Goal: Information Seeking & Learning: Learn about a topic

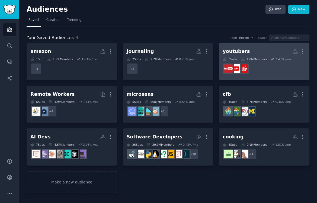
click at [266, 58] on div "1.0M Members" at bounding box center [254, 59] width 26 height 4
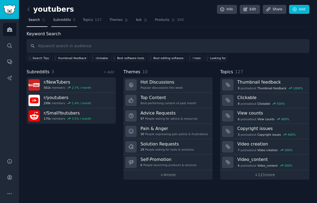
click at [66, 21] on span "Subreddits" at bounding box center [62, 20] width 18 height 5
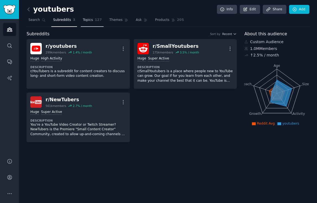
click at [93, 21] on link "Topics 127" at bounding box center [92, 21] width 23 height 11
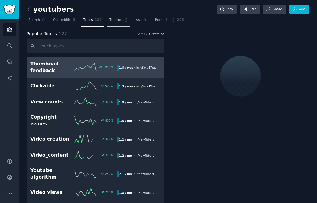
click at [117, 23] on link "Themes" at bounding box center [118, 21] width 23 height 11
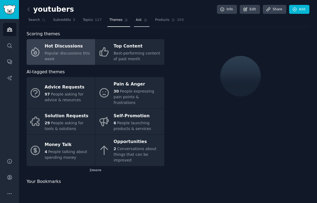
click at [140, 22] on link "Ask" at bounding box center [141, 21] width 15 height 11
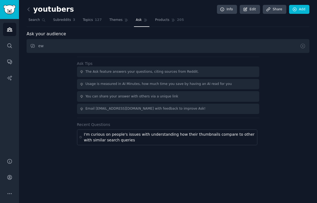
type input "e"
type input "w"
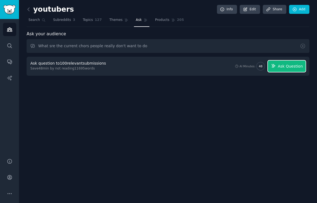
click at [297, 67] on span "Ask Question" at bounding box center [289, 66] width 25 height 6
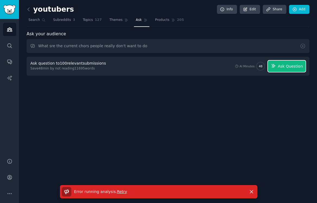
click at [290, 67] on span "Ask Question" at bounding box center [289, 66] width 25 height 6
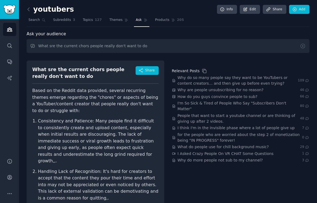
click at [63, 73] on div "What sre the current chors people really don't want to do" at bounding box center [83, 72] width 103 height 13
click at [63, 70] on div "What sre the current chors people really don't want to do" at bounding box center [83, 72] width 103 height 13
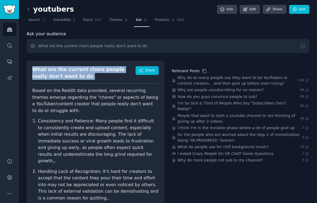
click at [63, 70] on div "What sre the current chors people really don't want to do" at bounding box center [83, 72] width 103 height 13
copy div "What sre the current chors people really don't want to do"
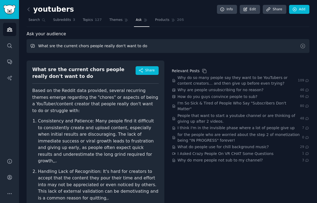
click at [69, 41] on input "What sre the current chors people really don't want to do" at bounding box center [168, 46] width 283 height 14
click at [82, 47] on input "What sre the current chors people really don't want to do" at bounding box center [168, 46] width 283 height 14
drag, startPoint x: 116, startPoint y: 47, endPoint x: 104, endPoint y: 47, distance: 12.2
click at [104, 47] on input "What sre the current concrete chores people really don't want to do" at bounding box center [168, 46] width 283 height 14
drag, startPoint x: 158, startPoint y: 46, endPoint x: 150, endPoint y: 46, distance: 7.9
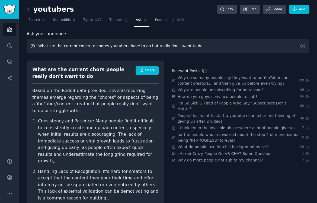
click at [150, 46] on input "What sre the current concrete chores youtubers have to do but really don't want…" at bounding box center [168, 46] width 283 height 14
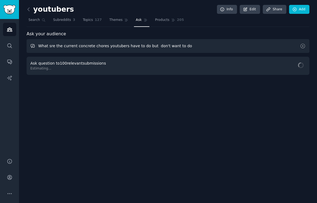
click at [49, 46] on input "What sre the current concrete chores youtubers have to do but don't want to do" at bounding box center [168, 46] width 283 height 14
type input "What are the current concrete chores youtubers have to do but don't want to do"
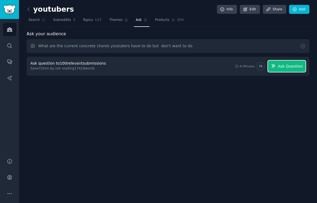
click at [292, 65] on span "Ask Question" at bounding box center [289, 66] width 25 height 6
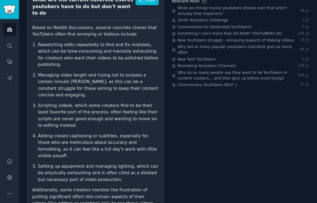
scroll to position [68, 0]
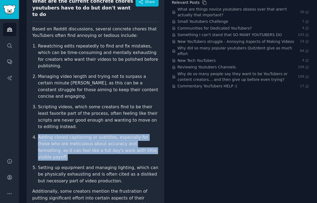
drag, startPoint x: 139, startPoint y: 131, endPoint x: 37, endPoint y: 114, distance: 103.8
click at [38, 134] on li "Adding closed captioning or subtitles, especially for those who are meticulous …" at bounding box center [98, 147] width 121 height 27
click at [85, 134] on li "Adding closed captioning or subtitles, especially for those who are meticulous …" at bounding box center [98, 147] width 121 height 27
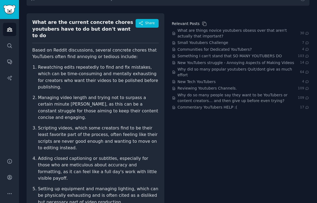
scroll to position [46, 0]
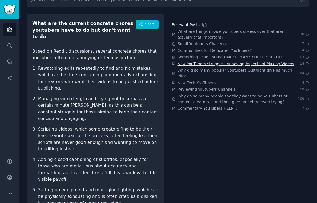
click at [203, 62] on span "New YouTubers struggle - Annoying Aspects of Making Videos" at bounding box center [235, 64] width 116 height 6
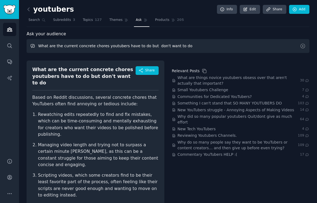
click at [77, 42] on input "What are the current concrete chores youtubers have to do but don't want to do" at bounding box center [168, 46] width 283 height 14
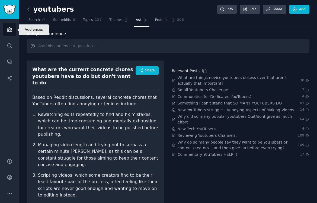
click at [9, 34] on link "Audiences" at bounding box center [9, 29] width 13 height 13
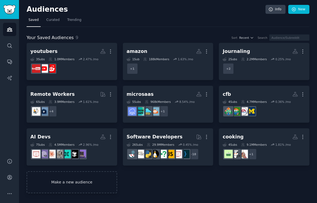
click at [102, 181] on link "Make a new audience" at bounding box center [72, 182] width 90 height 22
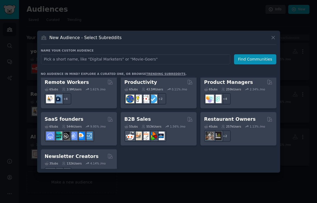
scroll to position [423, 0]
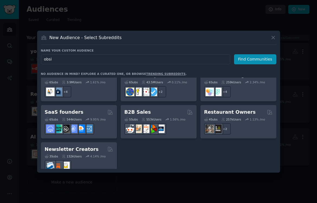
type input "obsi"
click at [272, 35] on icon at bounding box center [273, 38] width 6 height 6
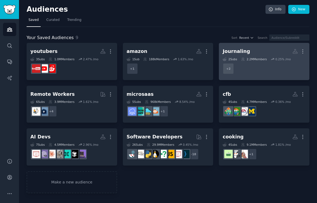
click at [252, 56] on div "Journaling More 2 Sub s 2.2M Members 0.25 % /mo + 2" at bounding box center [263, 62] width 83 height 30
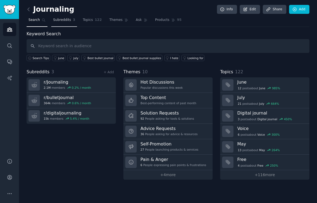
click at [71, 21] on link "Subreddits 3" at bounding box center [64, 21] width 26 height 11
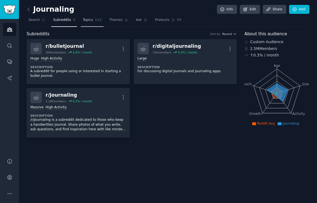
click at [95, 20] on span "122" at bounding box center [98, 20] width 7 height 5
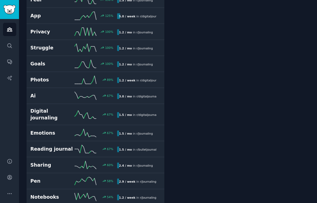
scroll to position [290, 0]
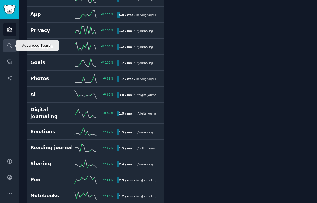
click at [11, 42] on link "Search" at bounding box center [9, 45] width 13 height 13
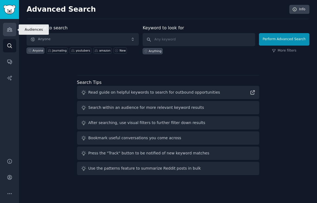
click at [12, 31] on icon "Sidebar" at bounding box center [10, 30] width 6 height 6
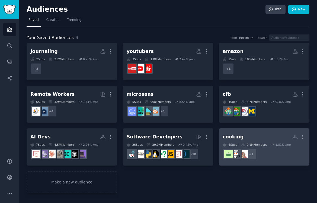
click at [258, 138] on h2 "cooking More" at bounding box center [263, 136] width 83 height 9
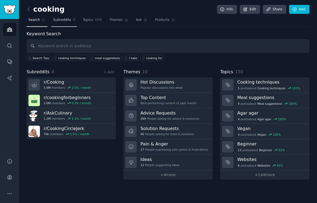
click at [69, 16] on link "Subreddits 4" at bounding box center [64, 21] width 26 height 11
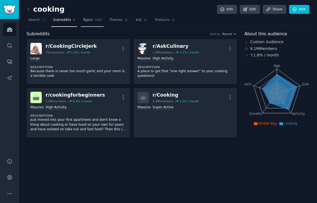
click at [86, 22] on link "Topics 150" at bounding box center [92, 21] width 23 height 11
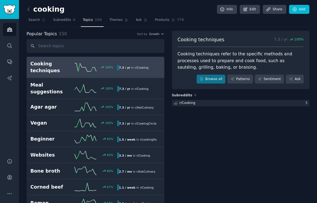
click at [28, 6] on link at bounding box center [30, 9] width 7 height 9
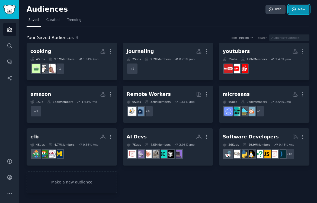
click at [294, 9] on icon at bounding box center [294, 10] width 4 height 4
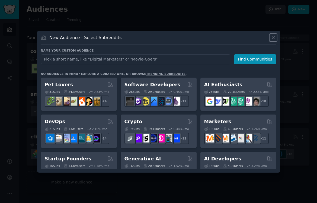
click at [274, 37] on icon at bounding box center [273, 38] width 6 height 6
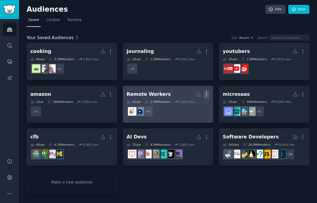
drag, startPoint x: 303, startPoint y: 49, endPoint x: 207, endPoint y: 90, distance: 104.9
click at [207, 88] on div "cooking More 4 Sub s 9.1M Members 1.81 % /mo + 1 Journaling More 2 Sub s 2.2M M…" at bounding box center [168, 118] width 283 height 150
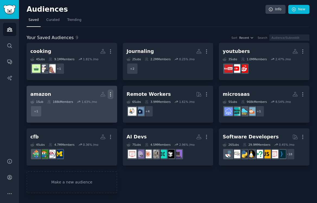
click at [109, 93] on icon "button" at bounding box center [111, 94] width 6 height 6
click at [91, 104] on p "Delete" at bounding box center [95, 106] width 12 height 6
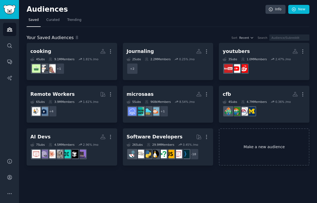
click at [247, 137] on link "Make a new audience" at bounding box center [264, 146] width 90 height 37
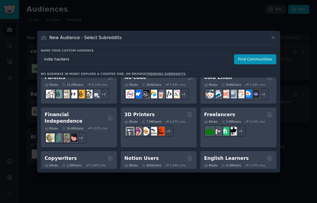
scroll to position [423, 0]
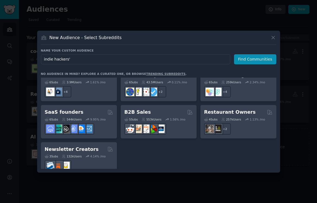
type input "indie hackers"
click button "Find Communities" at bounding box center [255, 59] width 42 height 10
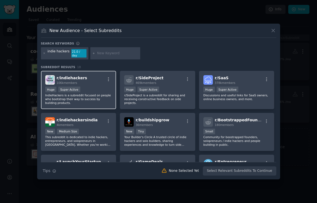
click at [93, 94] on p "IndieHackers is a subreddit focused on people who bootstrap their way to succes…" at bounding box center [78, 98] width 67 height 11
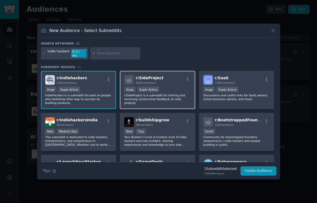
click at [174, 97] on p "r/SideProject is a subreddit for sharing and receiving constructive feedback on…" at bounding box center [157, 98] width 67 height 11
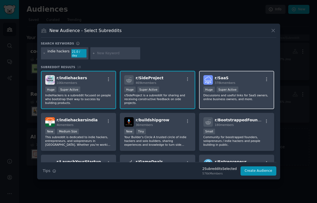
click at [226, 96] on p "Discussions and useful links for SaaS owners, online business owners, and more." at bounding box center [236, 97] width 67 height 8
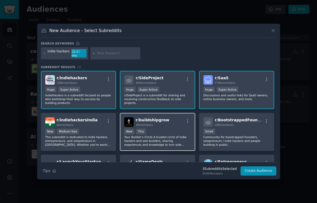
click at [172, 135] on p "Your Builder's Circle A trusted circle of indie hackers and solo builders, shar…" at bounding box center [157, 140] width 67 height 11
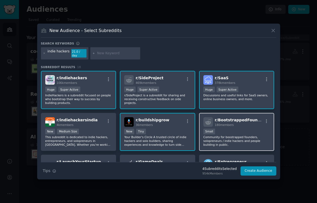
click at [234, 135] on p "Community for boostrapped founders, solopreneurs / indie hackers and people bui…" at bounding box center [236, 140] width 67 height 11
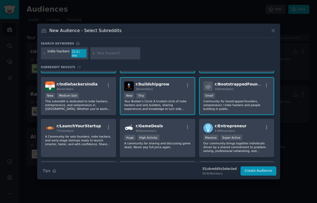
scroll to position [38, 0]
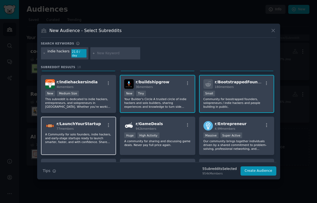
click at [112, 132] on div "r/ LaunchYourStartup 77 members A Community for solo founders, indie hackers, a…" at bounding box center [78, 135] width 75 height 38
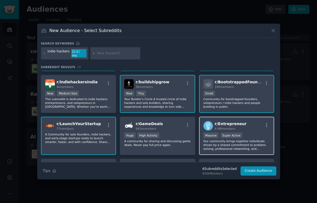
click at [249, 148] on p "Our community brings together individuals driven by a shared commitment to prob…" at bounding box center [236, 144] width 67 height 11
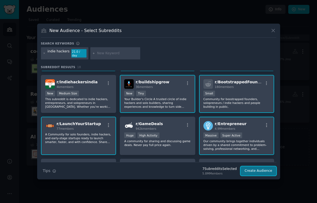
click at [253, 171] on button "Create Audience" at bounding box center [258, 170] width 36 height 9
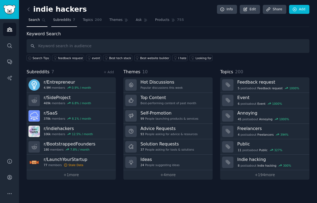
click at [63, 22] on span "Subreddits" at bounding box center [62, 20] width 18 height 5
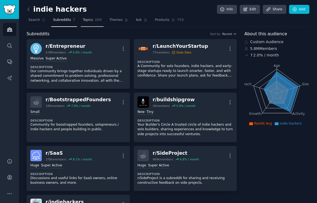
click at [88, 18] on span "Topics" at bounding box center [88, 20] width 10 height 5
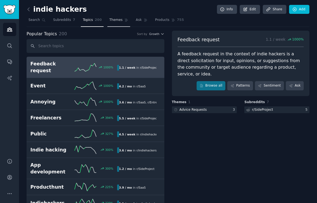
click at [107, 25] on link "Themes" at bounding box center [118, 21] width 23 height 11
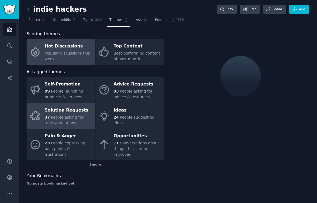
click at [80, 116] on span "People asking for tools & solutions" at bounding box center [64, 120] width 39 height 10
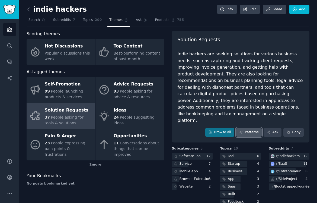
click at [250, 128] on link "Patterns" at bounding box center [248, 132] width 25 height 9
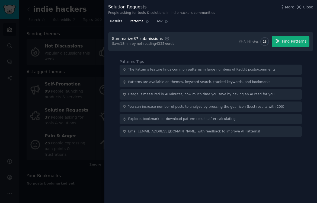
click at [122, 23] on link "Results" at bounding box center [116, 22] width 16 height 11
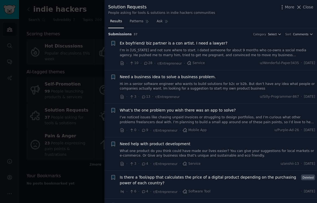
click at [210, 123] on link "I’ve noticed issues like chasing unpaid invoices or struggling to design portfo…" at bounding box center [217, 119] width 195 height 9
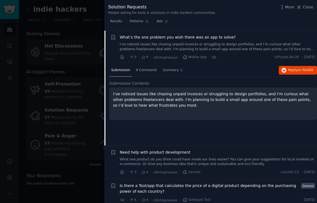
scroll to position [75, 0]
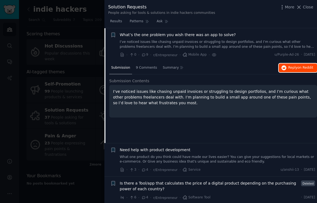
click at [295, 66] on span "Reply on Reddit" at bounding box center [300, 67] width 25 height 5
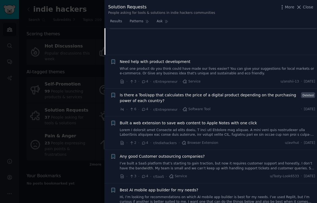
scroll to position [164, 0]
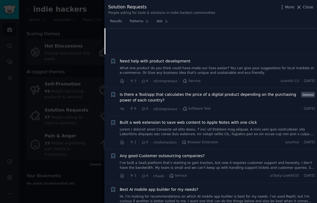
click at [190, 97] on span "Is there a Tool/app that calculates the price of a digital product depending on…" at bounding box center [209, 97] width 179 height 11
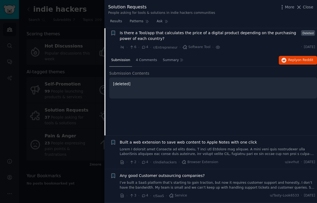
scroll to position [142, 0]
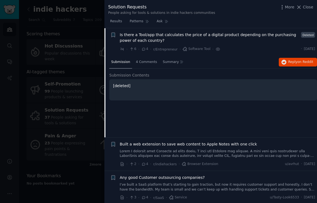
click at [158, 35] on span "Is there a Tool/app that calculates the price of a digital product depending on…" at bounding box center [209, 37] width 179 height 11
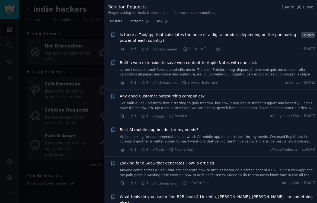
click at [255, 35] on span "Is there a Tool/app that calculates the price of a digital product depending on…" at bounding box center [209, 37] width 179 height 11
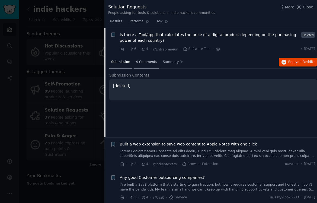
click at [147, 58] on div "4 Comments" at bounding box center [146, 62] width 25 height 13
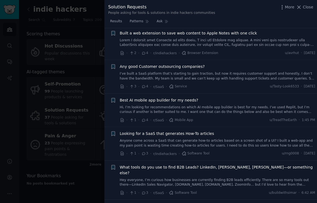
scroll to position [280, 0]
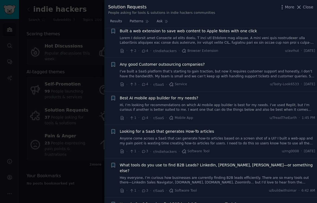
click at [179, 142] on link "Anyone come across a SaaS that can generate how-to articles based on a screen s…" at bounding box center [217, 140] width 195 height 9
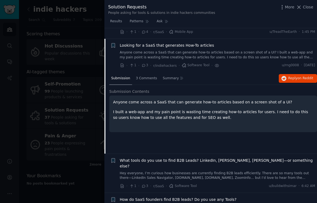
scroll to position [270, 0]
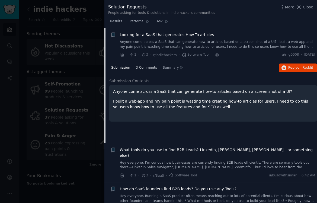
click at [148, 70] on div "3 Comments" at bounding box center [146, 67] width 25 height 13
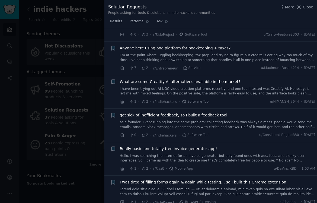
scroll to position [498, 0]
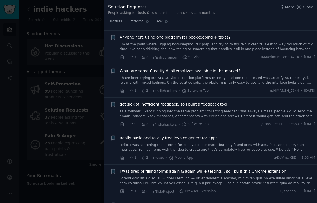
click at [167, 143] on link "Hello, I was searching the internet for an invoice generator but only found one…" at bounding box center [217, 147] width 195 height 9
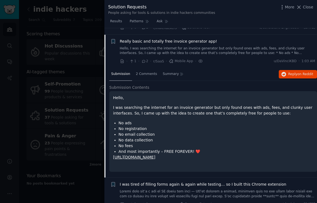
scroll to position [505, 0]
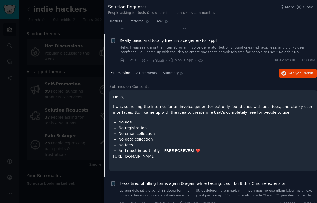
click at [151, 154] on link "[URL][DOMAIN_NAME]" at bounding box center [134, 156] width 42 height 4
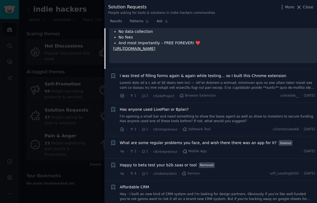
scroll to position [612, 0]
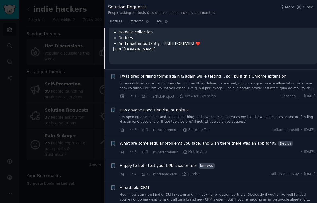
click at [160, 140] on span "What are some regular problems you face, and wish there there was an app for it?" at bounding box center [198, 143] width 157 height 6
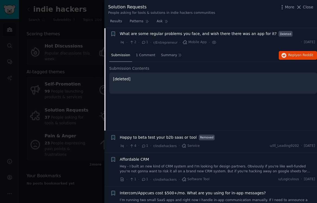
scroll to position [605, 0]
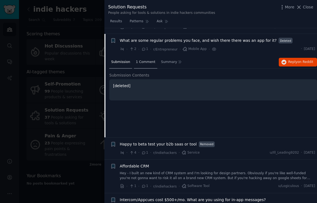
click at [146, 60] on span "1 Comment" at bounding box center [146, 62] width 20 height 5
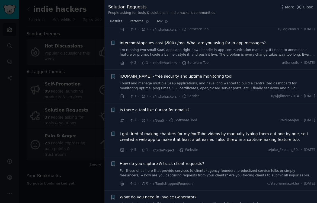
scroll to position [763, 0]
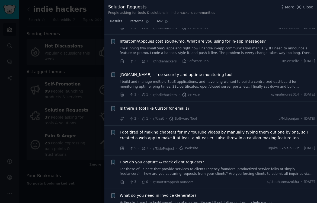
click at [82, 110] on div at bounding box center [158, 101] width 317 height 203
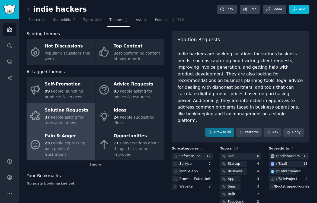
click at [75, 140] on div "Pain & Anger" at bounding box center [69, 136] width 48 height 9
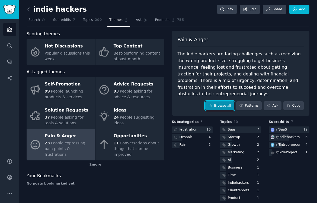
click at [215, 101] on link "Browse all" at bounding box center [219, 105] width 29 height 9
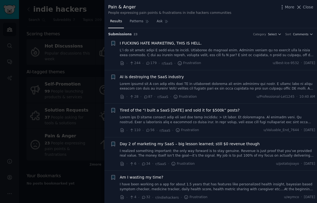
click at [193, 48] on link at bounding box center [217, 52] width 195 height 9
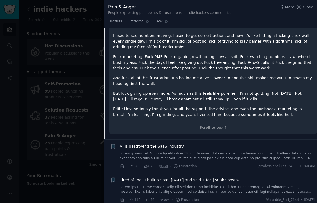
scroll to position [88, 0]
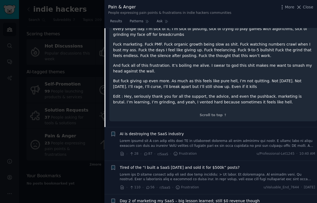
click at [196, 140] on link at bounding box center [217, 142] width 195 height 9
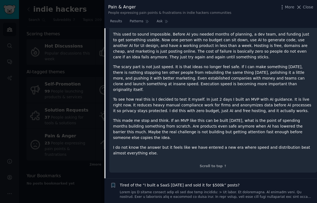
scroll to position [138, 0]
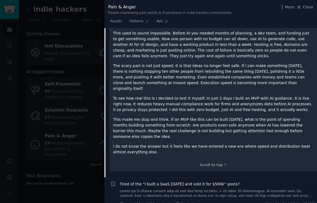
click at [235, 189] on link at bounding box center [217, 193] width 195 height 9
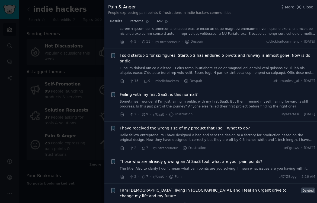
scroll to position [433, 0]
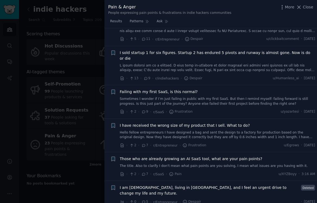
click at [181, 163] on link "The title. Also to clarify I don't mean what pain points are you solving, I mea…" at bounding box center [217, 165] width 195 height 5
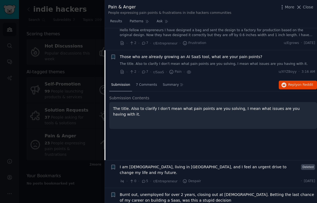
scroll to position [377, 0]
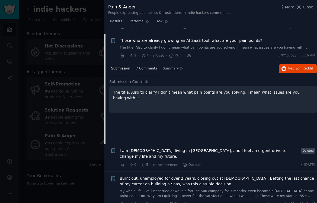
click at [151, 65] on div "7 Comments" at bounding box center [146, 68] width 25 height 13
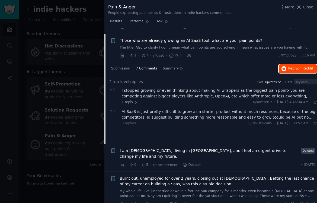
click at [291, 66] on span "Reply on Reddit" at bounding box center [300, 68] width 25 height 5
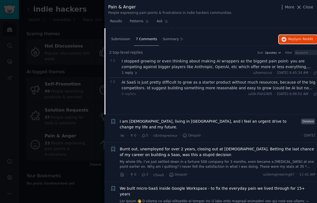
scroll to position [406, 0]
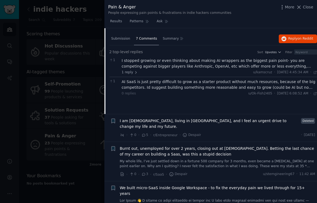
click at [239, 198] on link at bounding box center [217, 202] width 195 height 9
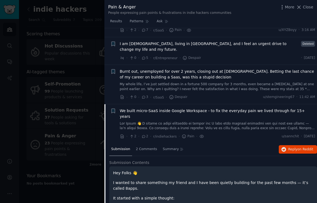
scroll to position [416, 0]
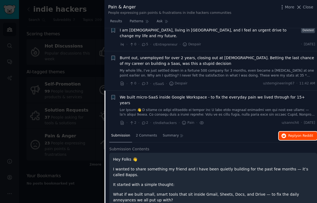
click at [289, 133] on span "Reply on Reddit" at bounding box center [300, 135] width 25 height 5
click at [77, 61] on div at bounding box center [158, 101] width 317 height 203
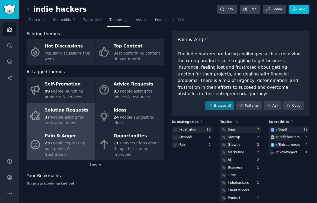
click at [86, 109] on div "Solution Requests" at bounding box center [69, 110] width 48 height 9
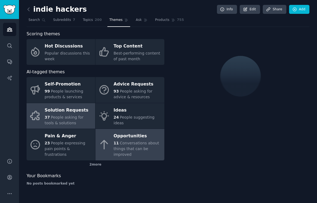
click at [119, 144] on span "Conversations about things that can be improved" at bounding box center [137, 149] width 46 height 16
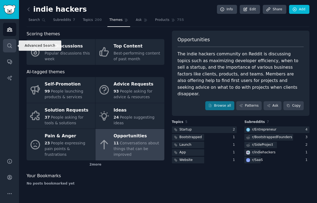
click at [6, 44] on link "Search" at bounding box center [9, 45] width 13 height 13
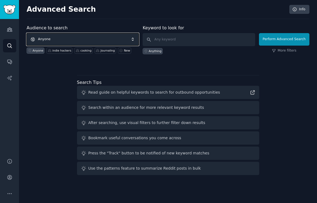
click at [57, 43] on span "Anyone" at bounding box center [83, 39] width 112 height 12
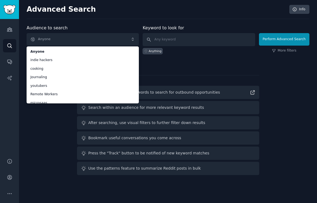
click at [167, 75] on div "Search Tips Read guide on helpful keywords to search for outbound opportunities…" at bounding box center [168, 125] width 182 height 100
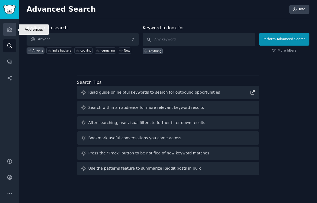
click at [3, 34] on link "Audiences" at bounding box center [9, 29] width 13 height 13
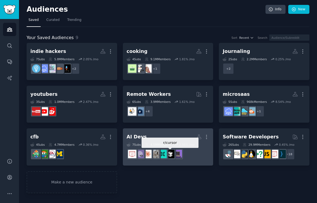
click at [174, 157] on img at bounding box center [170, 154] width 8 height 8
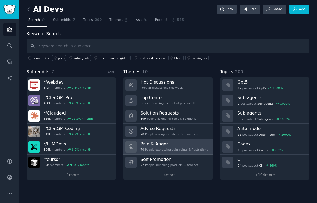
click at [156, 147] on div "Pain & Anger 70 People expressing pain points & frustrations" at bounding box center [173, 146] width 67 height 11
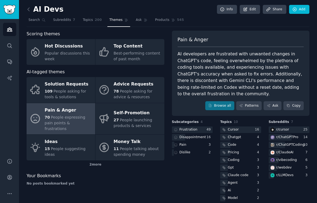
click at [20, 46] on div "AI Devs Info Edit Share Add Search Subreddits 7 Topics 200 Themes Ask Products …" at bounding box center [168, 105] width 298 height 210
click at [12, 46] on link "Search" at bounding box center [9, 45] width 13 height 13
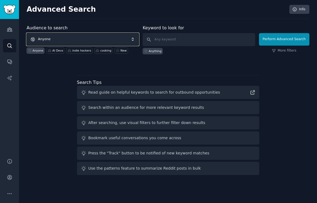
click at [64, 38] on span "Anyone" at bounding box center [83, 39] width 112 height 12
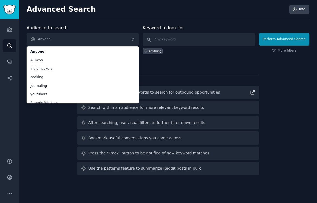
click at [158, 70] on div "Audience to search Anyone Anyone AI Devs indie hackers cooking Journaling youtu…" at bounding box center [168, 101] width 283 height 152
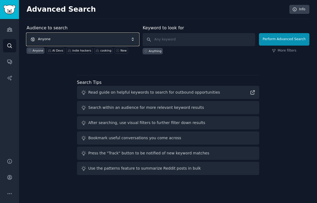
click at [115, 45] on span "Anyone" at bounding box center [83, 39] width 112 height 12
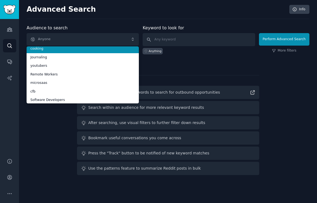
scroll to position [30, 0]
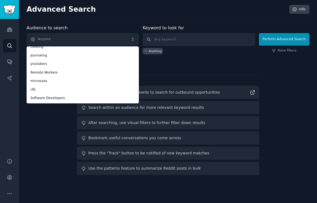
click at [176, 68] on div "Audience to search Anyone Anyone AI Devs indie hackers cooking Journaling youtu…" at bounding box center [168, 101] width 283 height 152
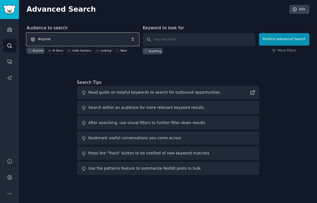
click at [123, 41] on span "Anyone" at bounding box center [83, 39] width 112 height 12
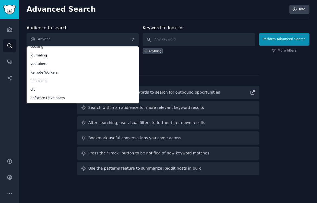
click at [149, 81] on div "Search Tips Read guide on helpful keywords to search for outbound opportunities…" at bounding box center [168, 127] width 182 height 96
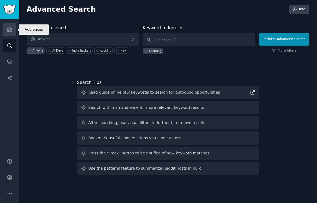
click at [8, 31] on icon "Sidebar" at bounding box center [10, 30] width 6 height 6
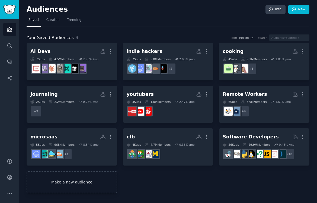
click at [98, 184] on link "Make a new audience" at bounding box center [72, 182] width 90 height 22
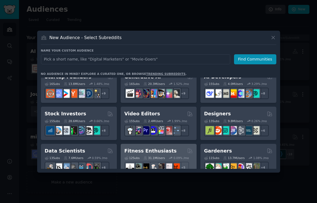
scroll to position [83, 0]
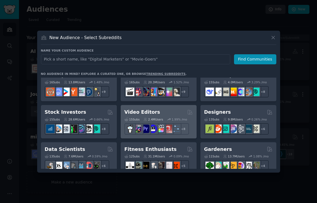
click at [161, 112] on div "Video Editors" at bounding box center [158, 112] width 68 height 7
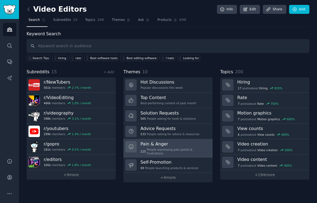
click at [171, 148] on div "115 People expressing pain points & frustrations" at bounding box center [174, 151] width 68 height 8
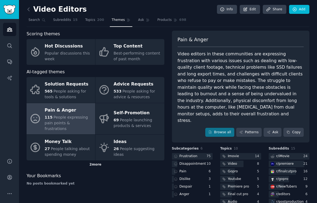
click at [92, 160] on div "2 more" at bounding box center [96, 164] width 138 height 9
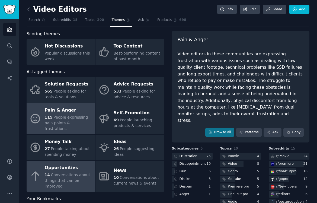
click at [88, 163] on div "Opportunities" at bounding box center [69, 167] width 48 height 9
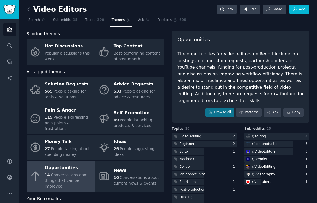
click at [78, 172] on div "14 Conversations about things that can be improved" at bounding box center [69, 180] width 48 height 17
click at [229, 111] on link "Browse all" at bounding box center [219, 112] width 29 height 9
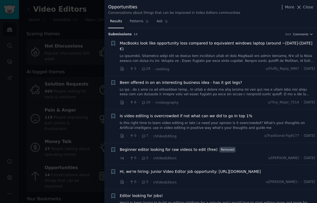
click at [69, 145] on div at bounding box center [158, 101] width 317 height 203
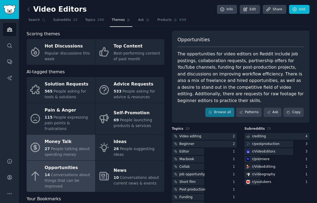
click at [79, 146] on span "People talking about spending money" at bounding box center [67, 151] width 45 height 10
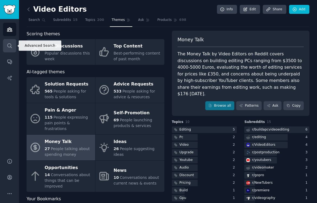
click at [11, 44] on icon "Sidebar" at bounding box center [10, 46] width 6 height 6
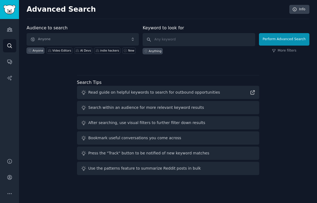
click at [4, 52] on div "Audiences Search Conversations AI Reports" at bounding box center [9, 85] width 19 height 132
click at [7, 59] on icon "Sidebar" at bounding box center [10, 62] width 6 height 6
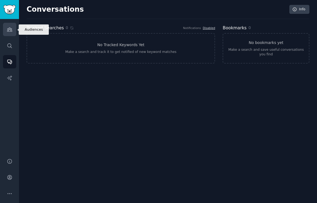
click at [11, 34] on link "Audiences" at bounding box center [9, 29] width 13 height 13
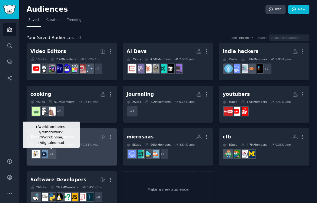
scroll to position [13, 0]
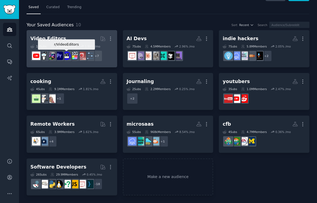
click at [68, 54] on img at bounding box center [66, 55] width 8 height 8
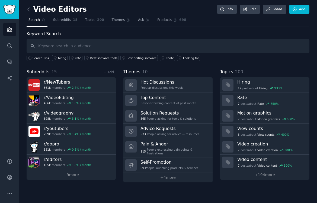
click at [31, 6] on link at bounding box center [30, 9] width 7 height 9
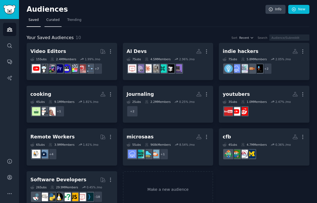
click at [50, 17] on link "Curated" at bounding box center [52, 21] width 17 height 11
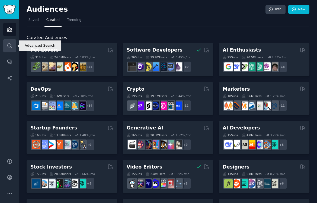
click at [14, 46] on link "Search" at bounding box center [9, 45] width 13 height 13
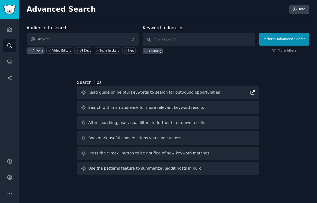
click at [254, 93] on icon at bounding box center [253, 92] width 6 height 6
